Goal: Information Seeking & Learning: Learn about a topic

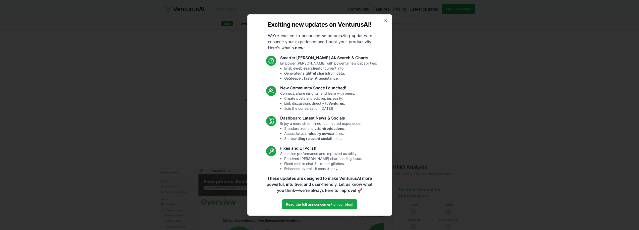
click at [387, 24] on div "Exciting new updates on VenturusAI! We're excited to announce some amazing upda…" at bounding box center [319, 114] width 145 height 201
click at [386, 21] on icon "button" at bounding box center [386, 21] width 2 height 2
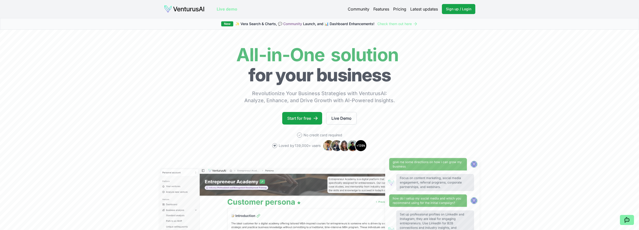
click at [429, 11] on link "Latest updates" at bounding box center [424, 9] width 28 height 6
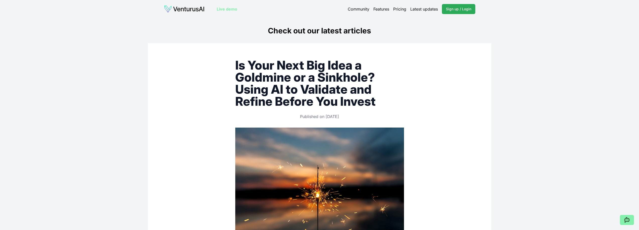
click at [460, 9] on span "Sign up / Login" at bounding box center [458, 9] width 25 height 5
click at [420, 11] on link "Latest updates" at bounding box center [424, 9] width 28 height 6
click at [225, 10] on link "Live demo" at bounding box center [227, 9] width 21 height 6
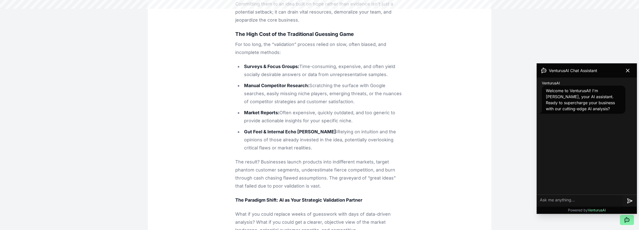
scroll to position [346, 0]
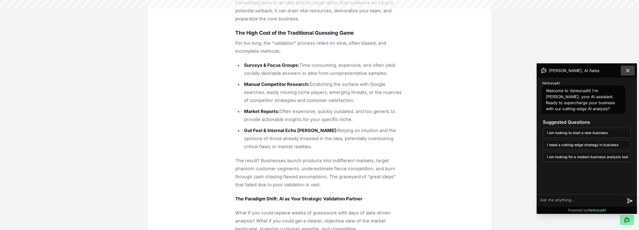
click at [629, 71] on icon at bounding box center [628, 71] width 6 height 6
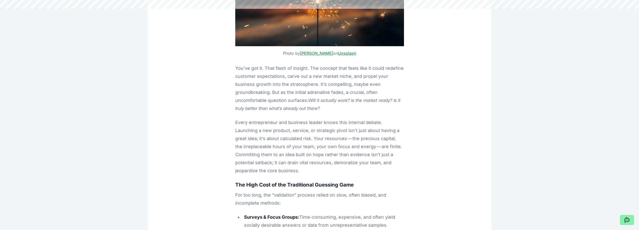
scroll to position [0, 0]
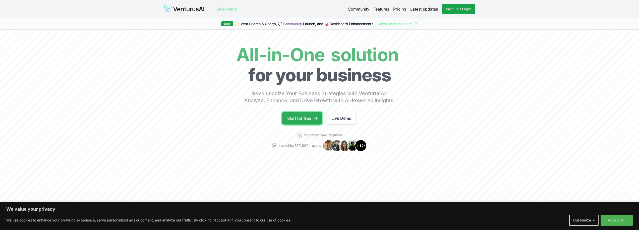
click at [317, 118] on icon at bounding box center [315, 118] width 5 height 5
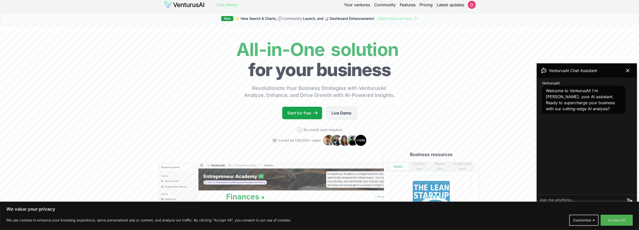
scroll to position [139, 0]
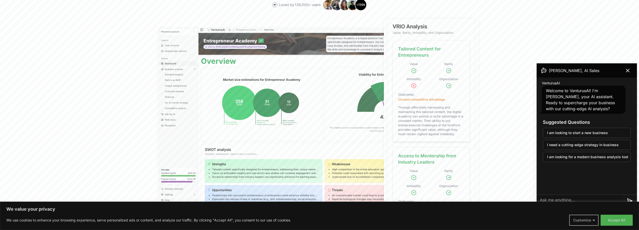
click at [591, 223] on button "Customize" at bounding box center [584, 220] width 29 height 11
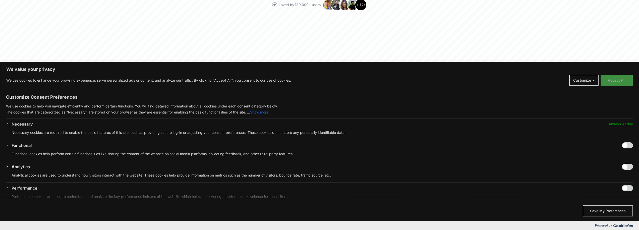
click at [625, 83] on button "Accept All" at bounding box center [617, 80] width 32 height 11
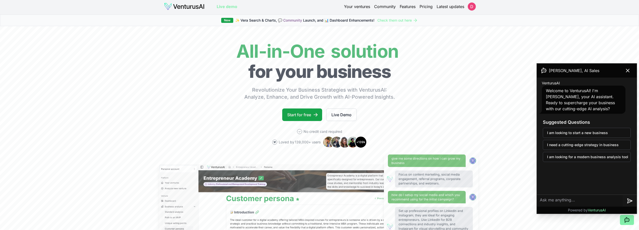
scroll to position [0, 0]
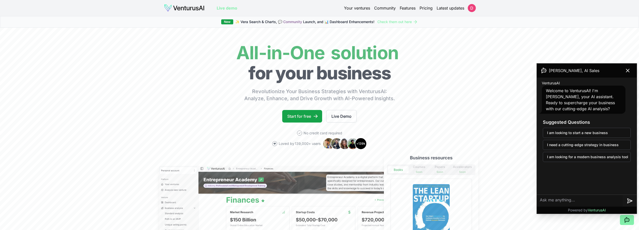
click at [450, 9] on link "Latest updates" at bounding box center [451, 8] width 28 height 6
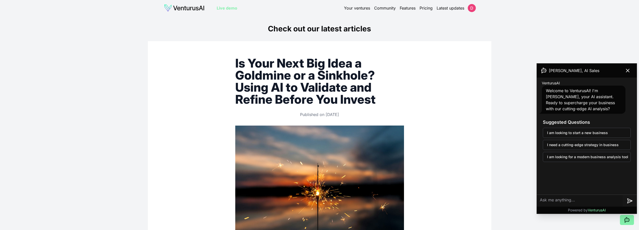
click at [572, 202] on textarea at bounding box center [580, 201] width 86 height 12
type textarea "portugues"
